Goal: Information Seeking & Learning: Learn about a topic

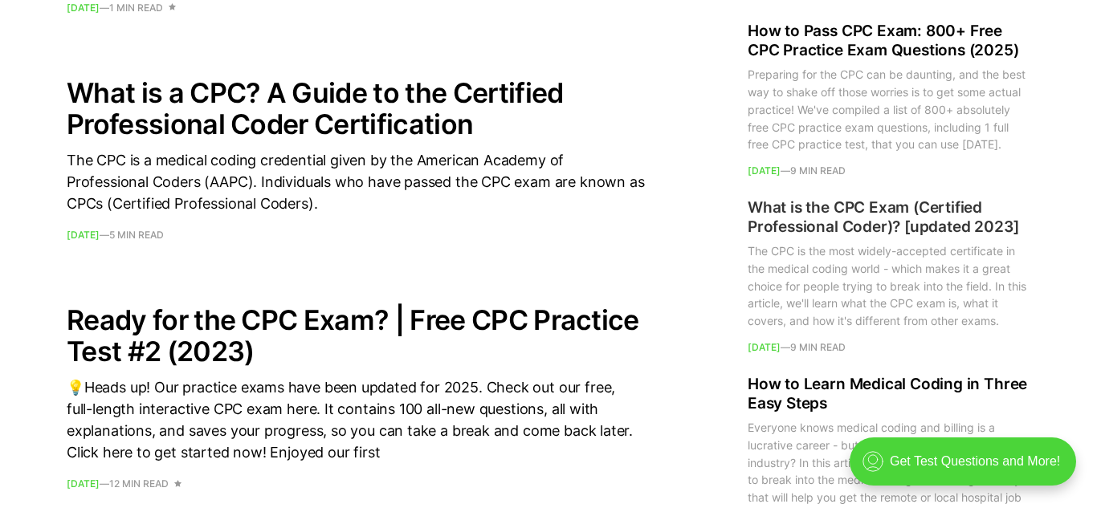
scroll to position [1970, 0]
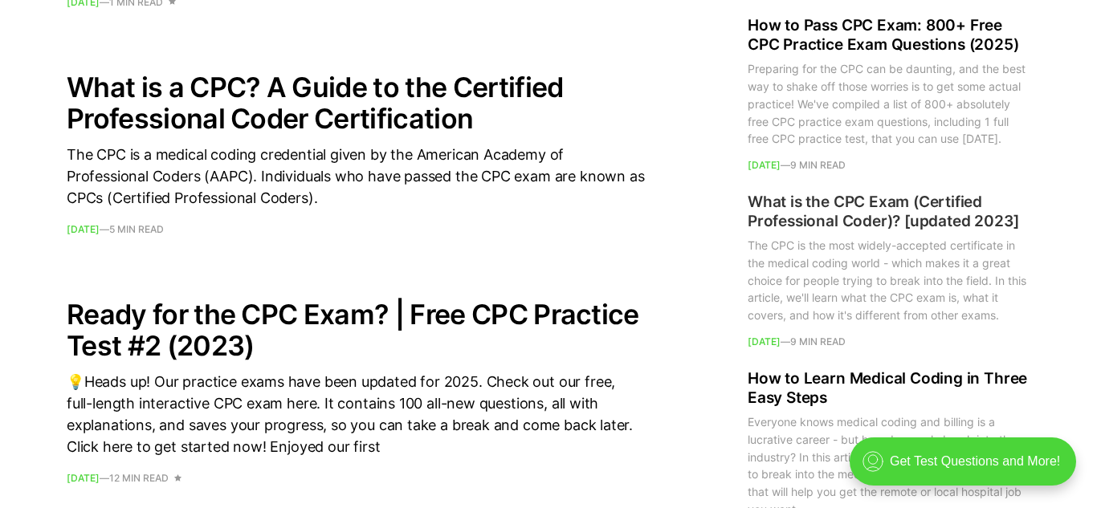
drag, startPoint x: 1094, startPoint y: 57, endPoint x: 1021, endPoint y: 346, distance: 298.1
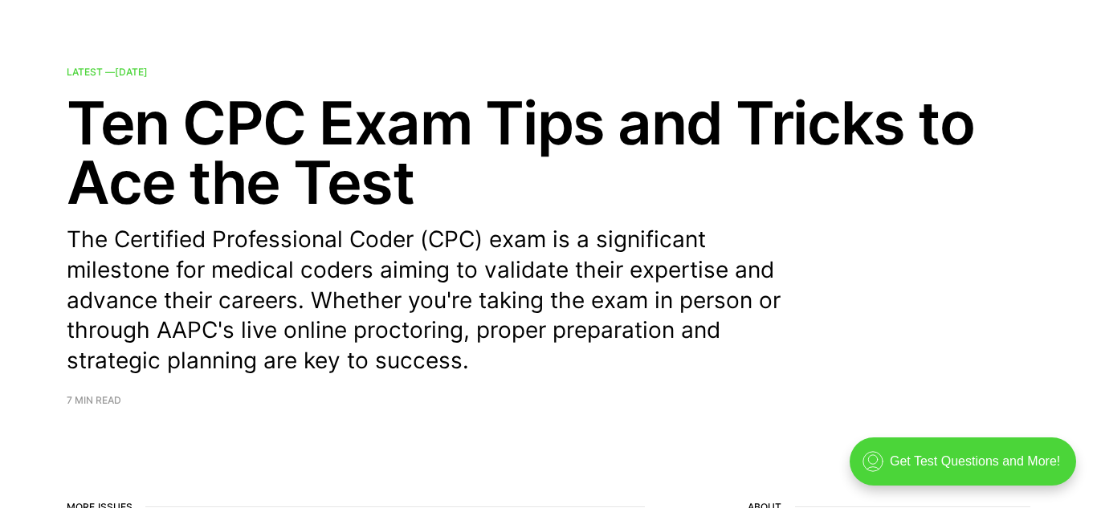
scroll to position [0, 0]
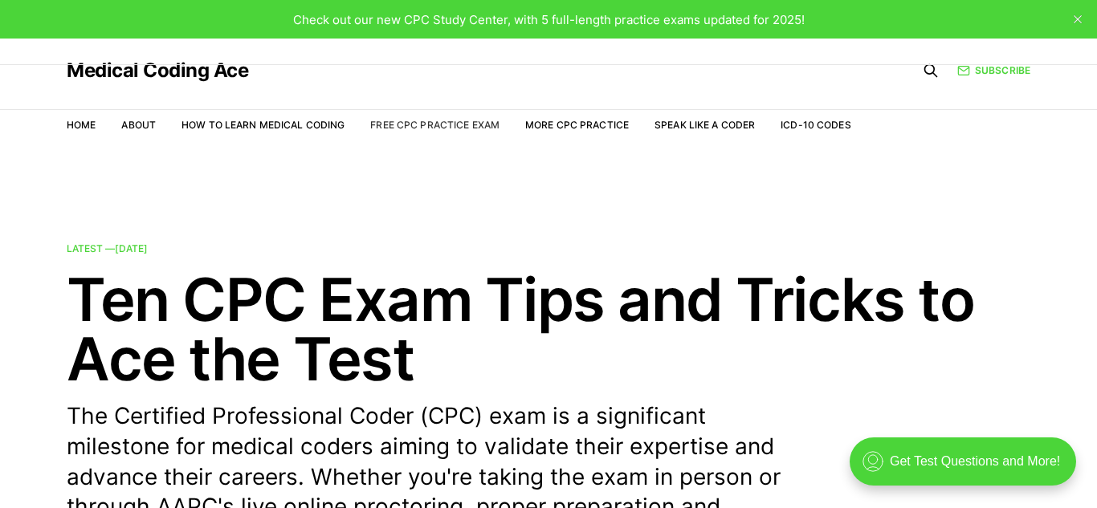
click at [488, 129] on link "Free CPC Practice Exam" at bounding box center [434, 125] width 129 height 12
